Goal: Transaction & Acquisition: Book appointment/travel/reservation

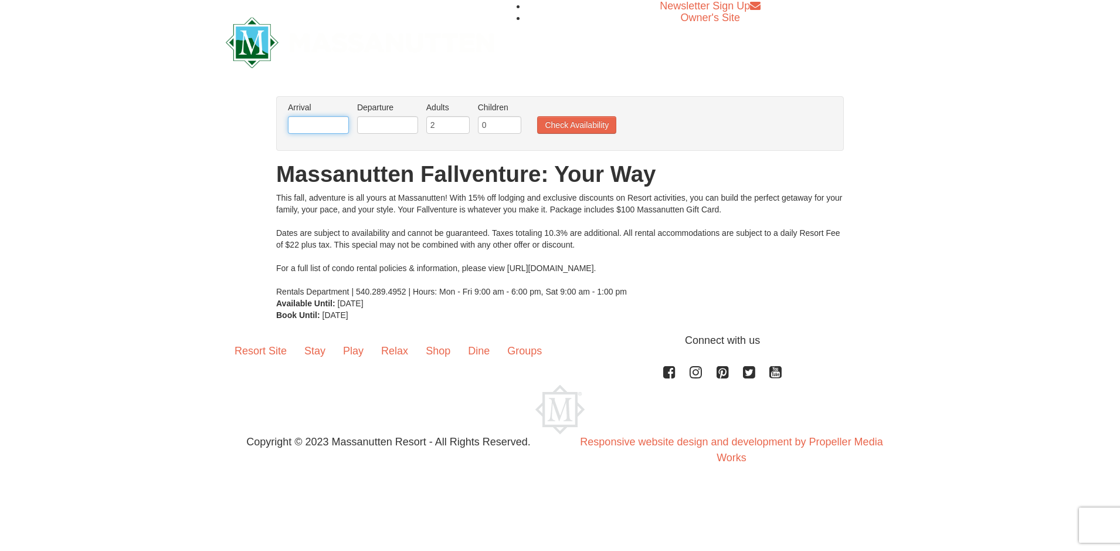
click at [325, 126] on input "text" at bounding box center [318, 125] width 61 height 18
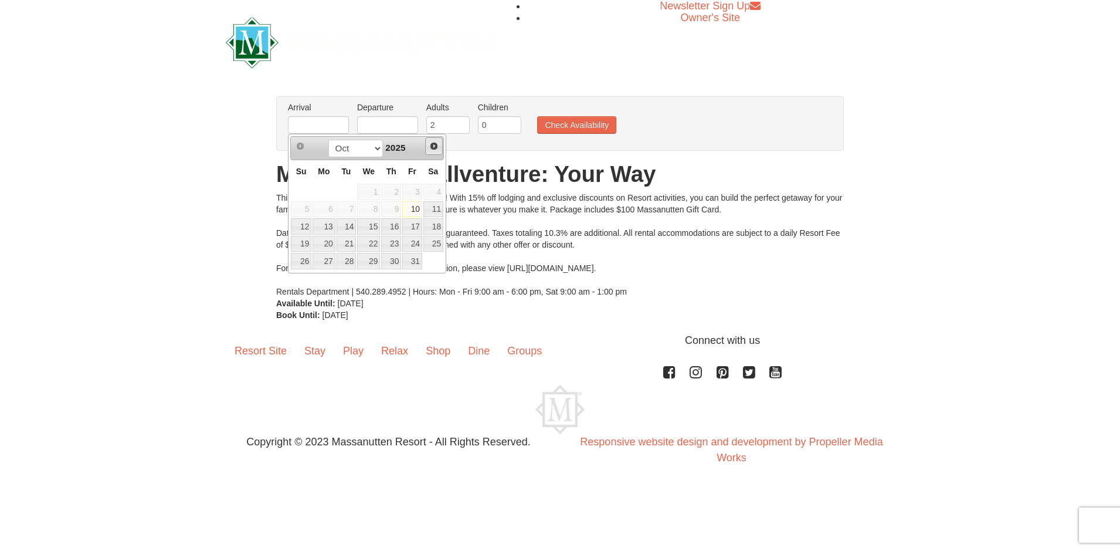
click at [432, 145] on span "Next" at bounding box center [433, 145] width 9 height 9
click at [419, 243] on link "21" at bounding box center [412, 244] width 20 height 16
type input "[DATE]"
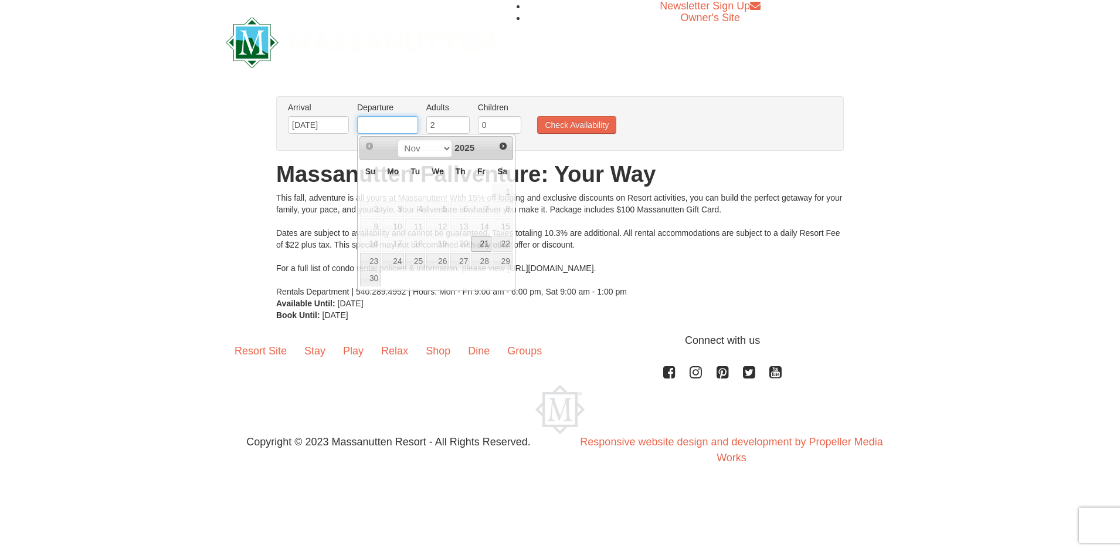
click at [404, 127] on input "text" at bounding box center [387, 125] width 61 height 18
click at [369, 256] on link "23" at bounding box center [370, 261] width 21 height 16
type input "[DATE]"
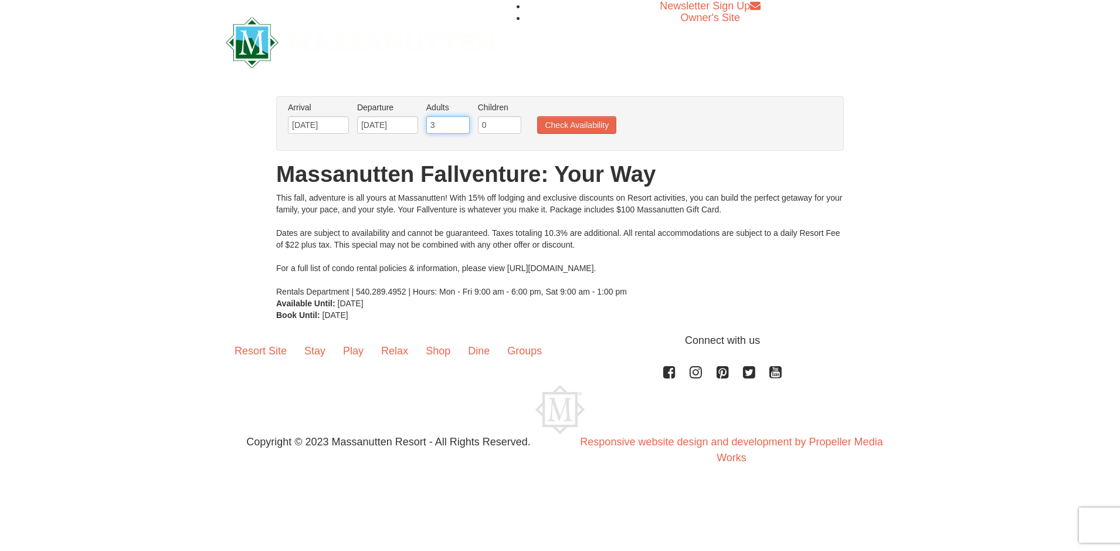
click at [462, 121] on input "3" at bounding box center [447, 125] width 43 height 18
type input "5"
click at [462, 121] on input "5" at bounding box center [447, 125] width 43 height 18
click at [548, 124] on button "Check Availability" at bounding box center [576, 125] width 79 height 18
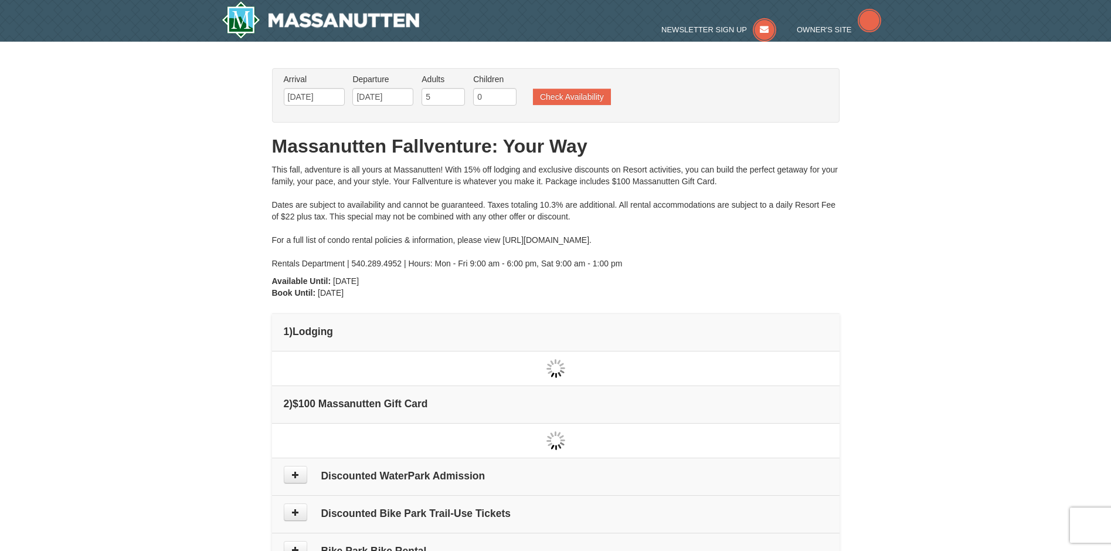
type input "[DATE]"
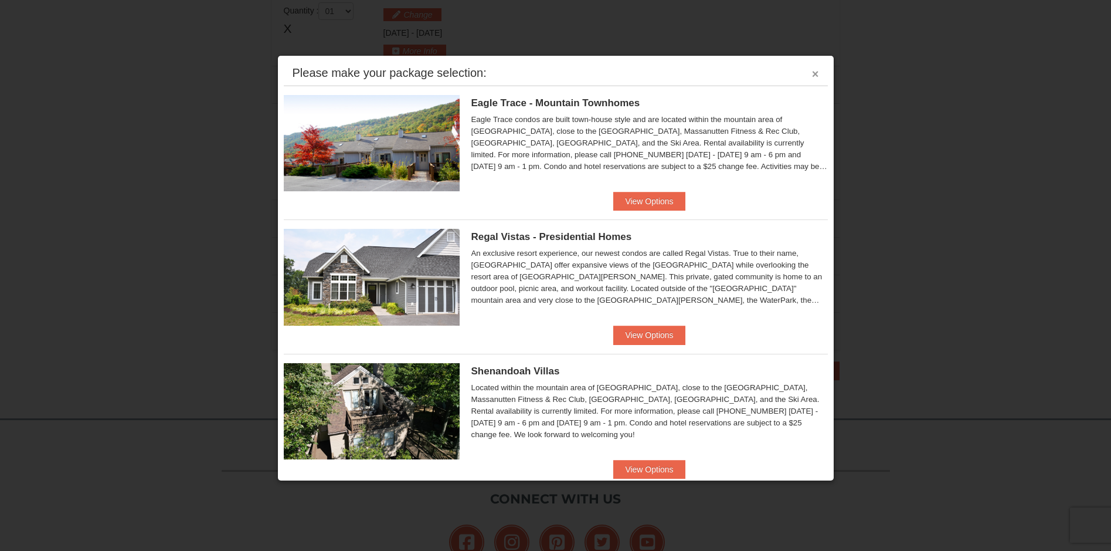
click at [812, 72] on button "×" at bounding box center [815, 74] width 7 height 12
